Goal: Information Seeking & Learning: Learn about a topic

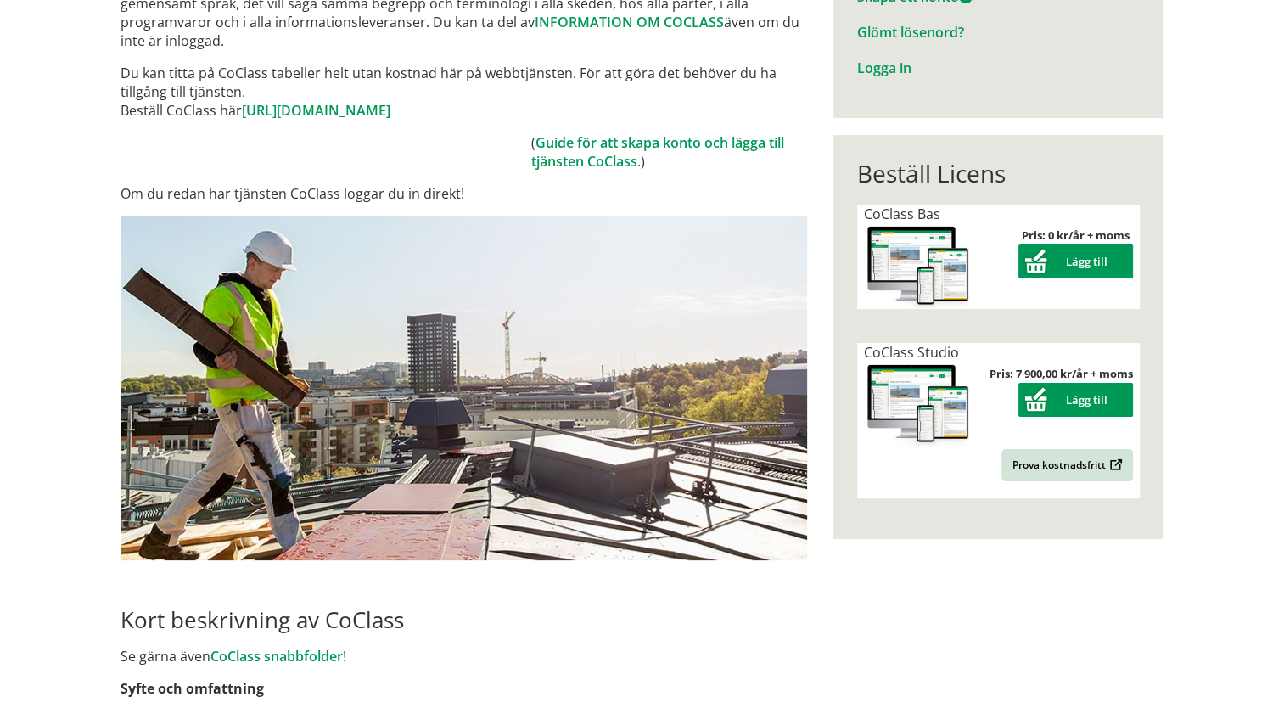
scroll to position [509, 0]
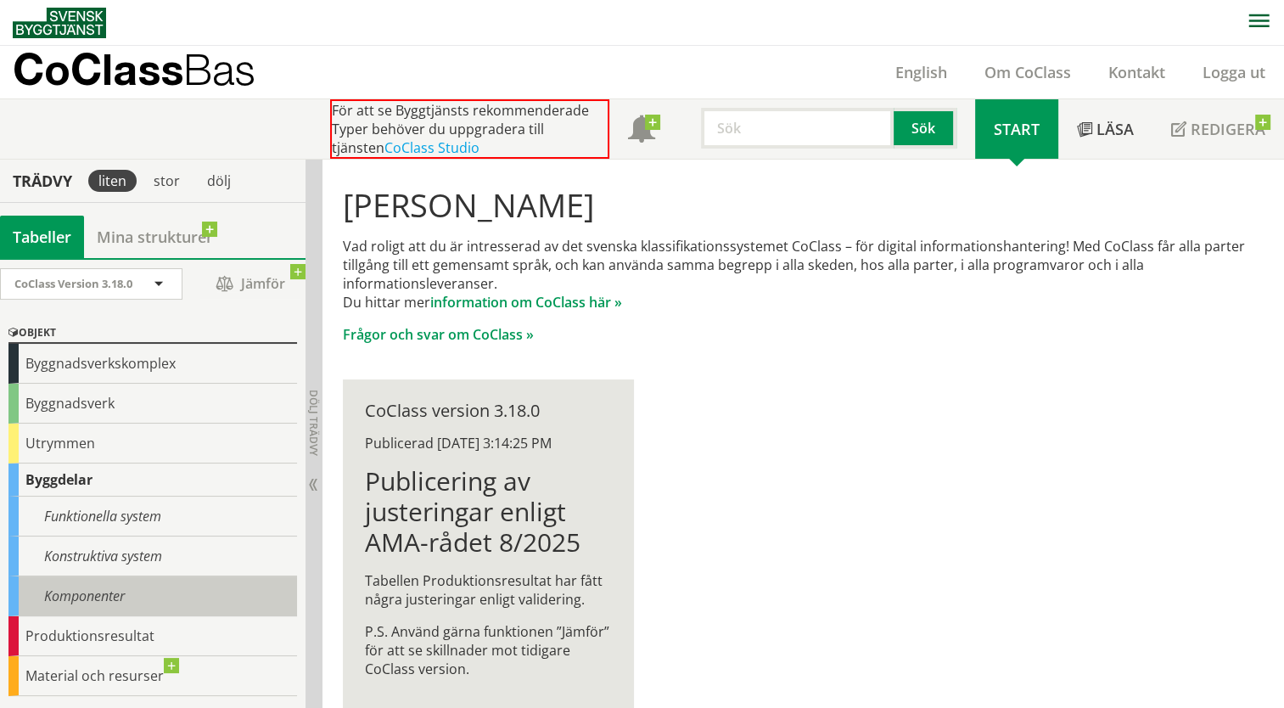
click at [106, 590] on div "Komponenter" at bounding box center [152, 596] width 288 height 40
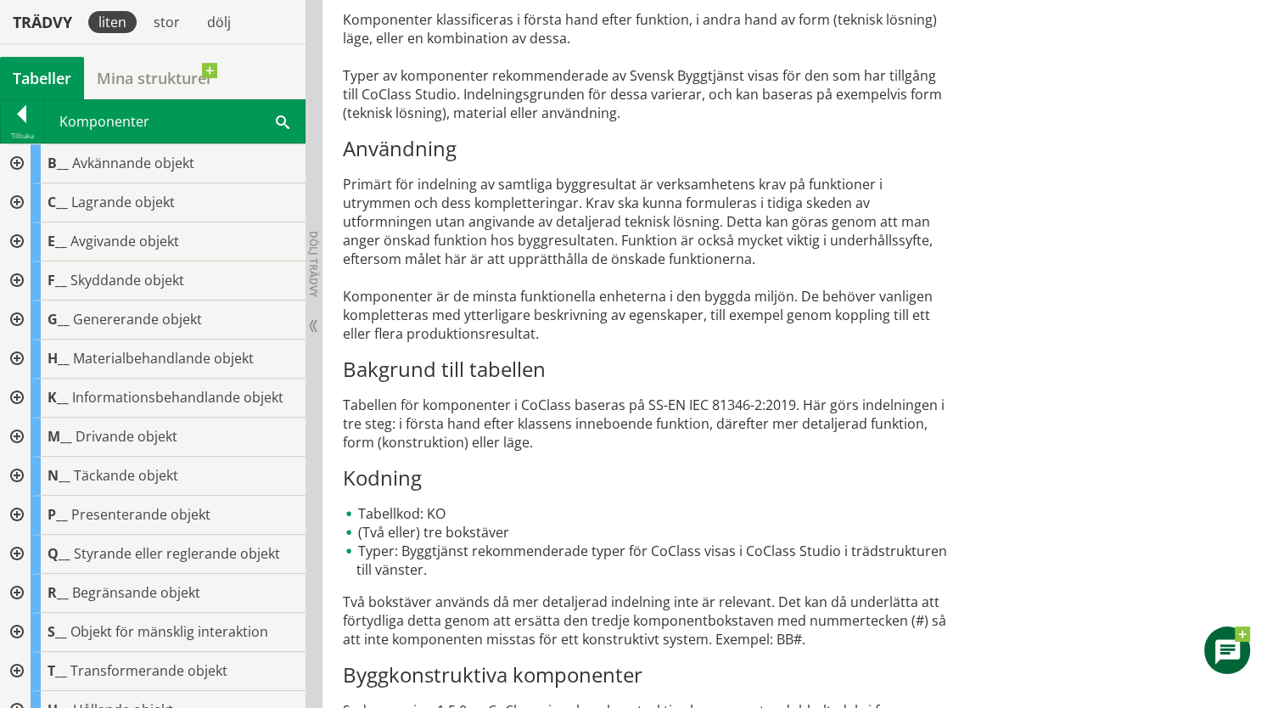
click at [292, 120] on div "Komponenter Sök" at bounding box center [174, 121] width 260 height 42
click at [281, 116] on span at bounding box center [283, 121] width 14 height 18
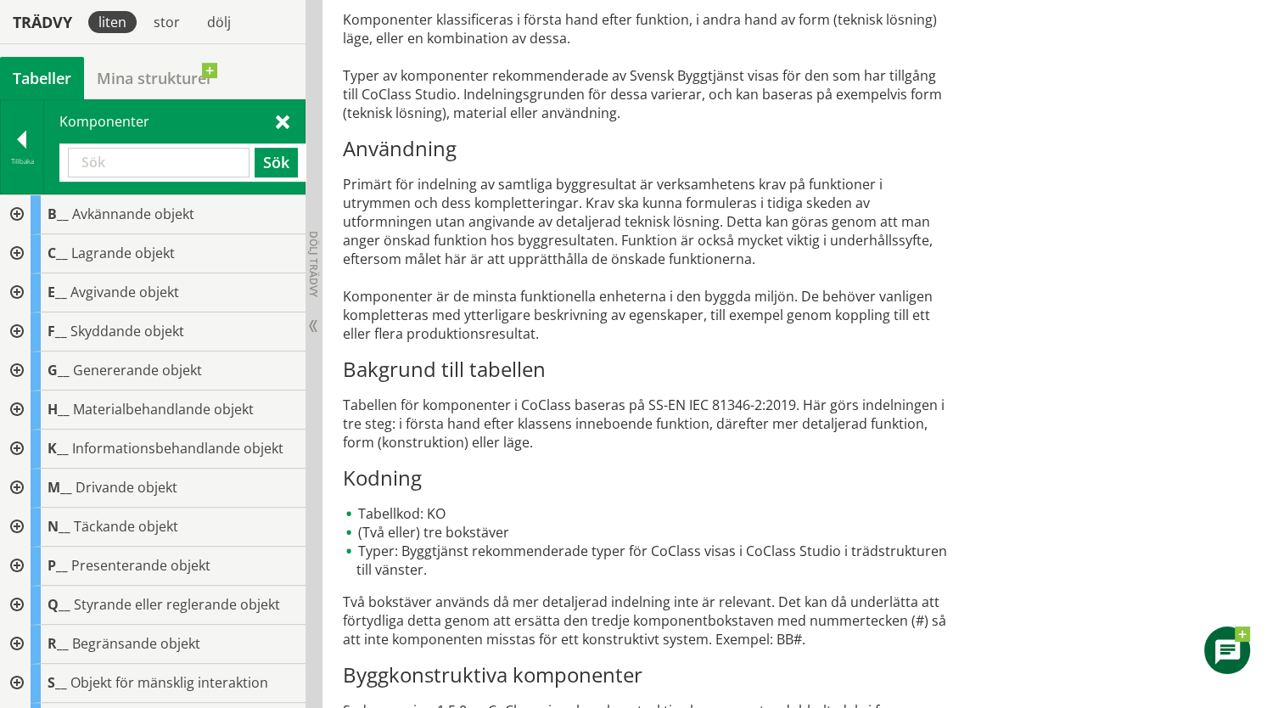
click at [178, 160] on input "text" at bounding box center [159, 163] width 182 height 30
type input "tilluftsdon"
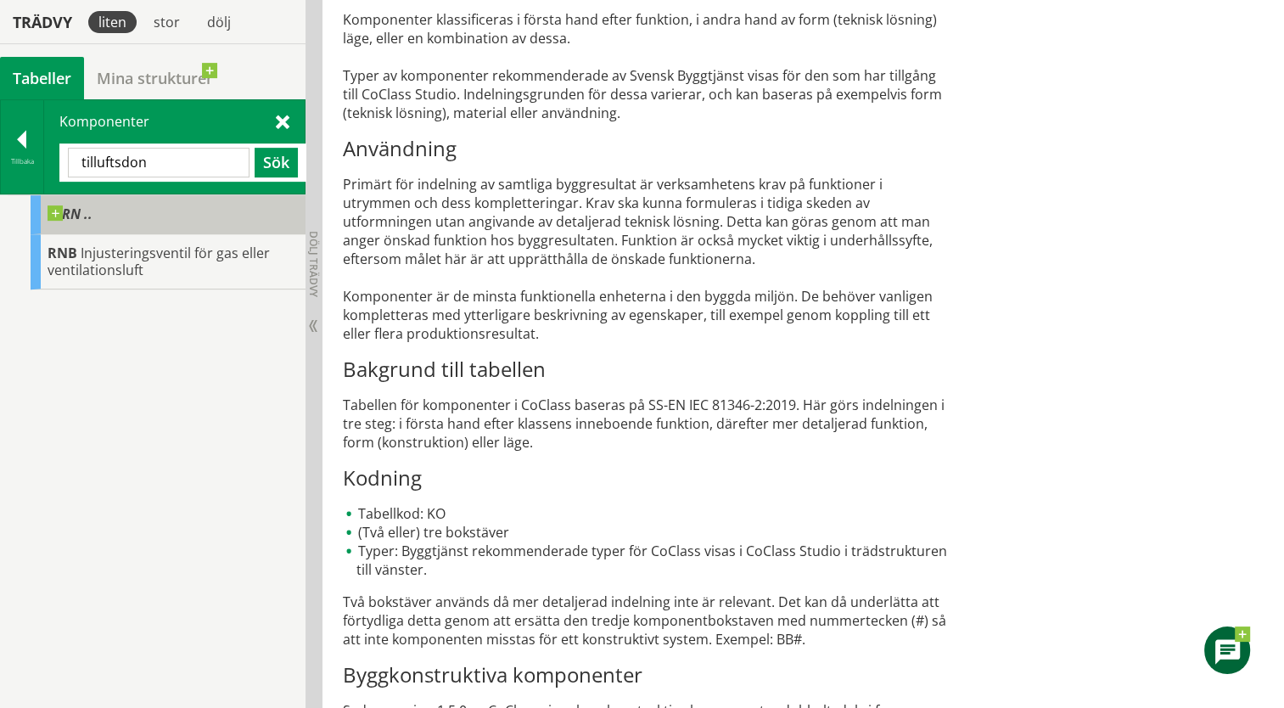
click at [82, 206] on span "RN .." at bounding box center [70, 213] width 45 height 17
click at [92, 205] on span at bounding box center [92, 205] width 0 height 0
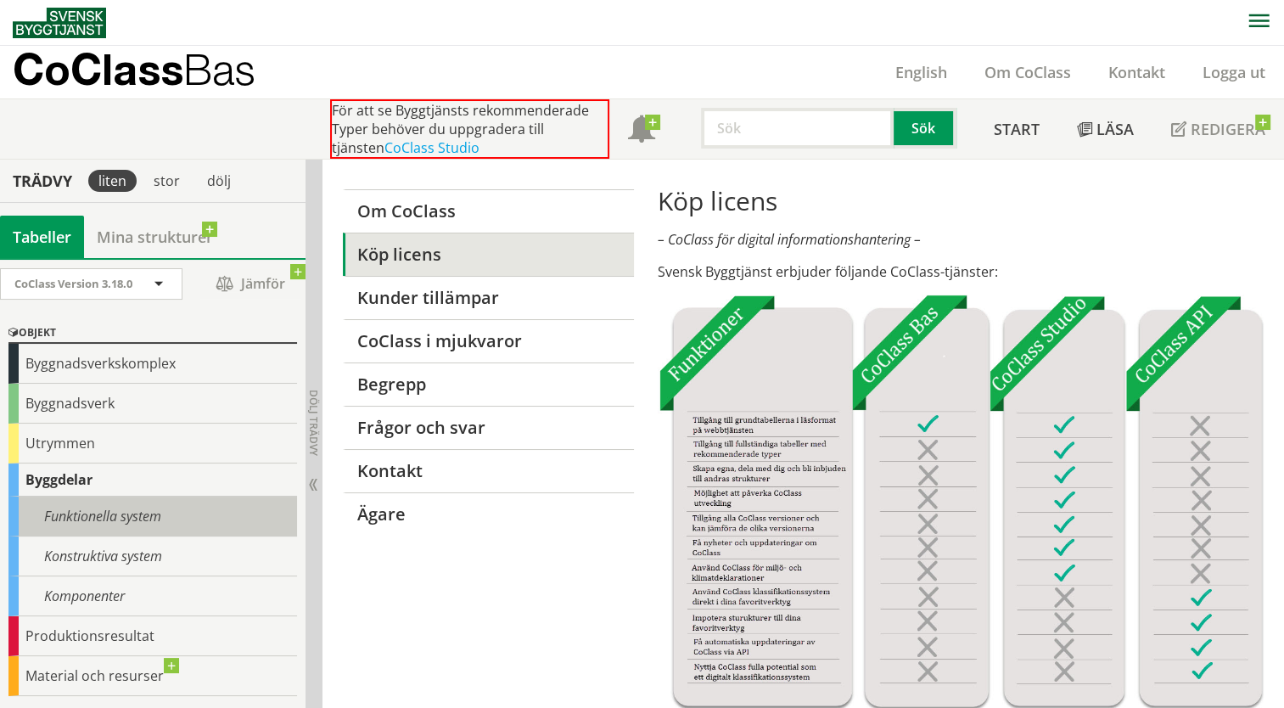
click at [162, 514] on div "Funktionella system" at bounding box center [152, 516] width 288 height 40
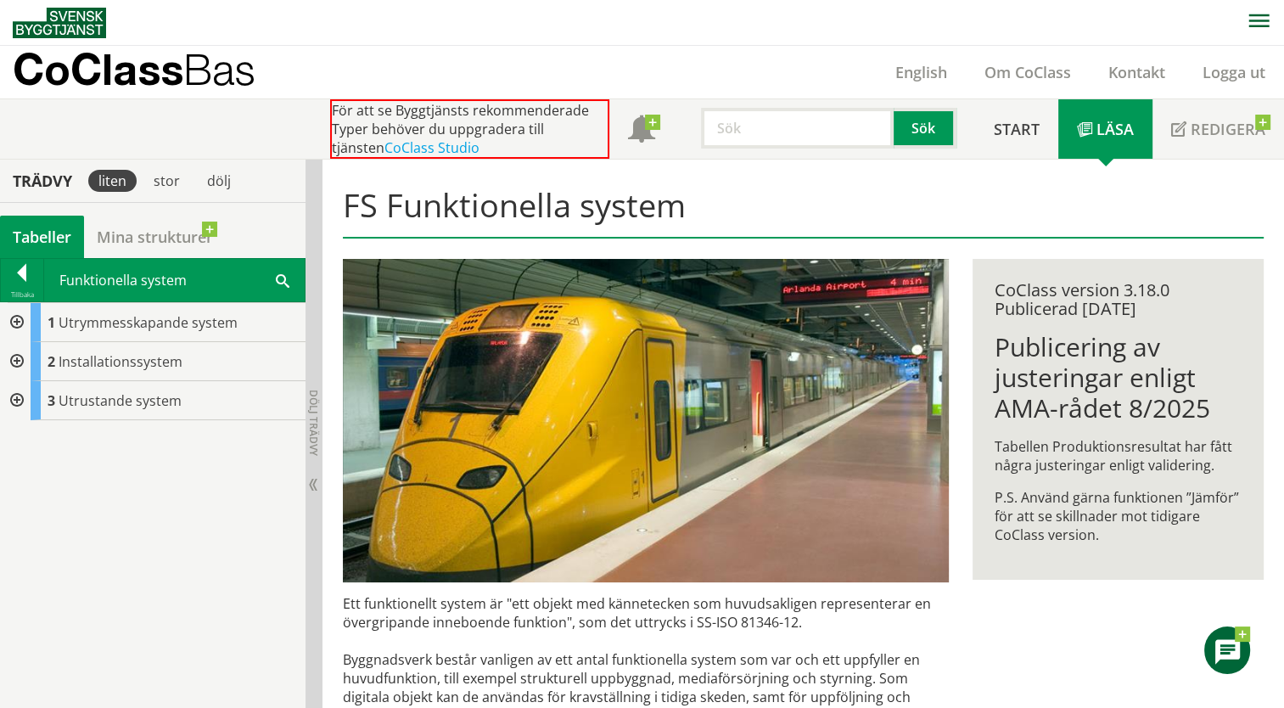
click at [148, 547] on div "1 Utrymmesskapande system 2 Installationssystem 3 Utrustande system" at bounding box center [152, 505] width 305 height 406
click at [24, 274] on div at bounding box center [22, 276] width 42 height 24
